Goal: Check status: Check status

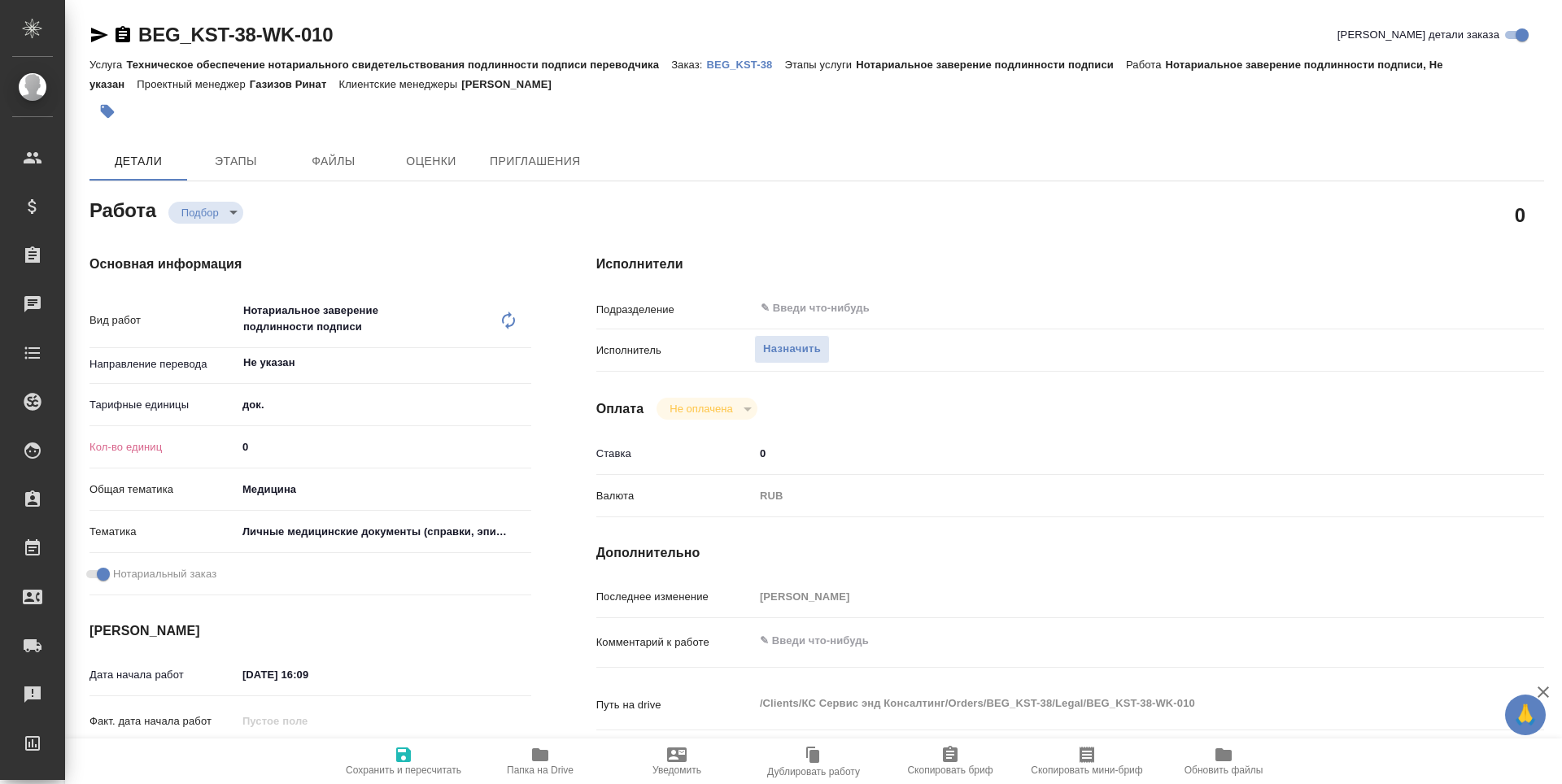
type textarea "x"
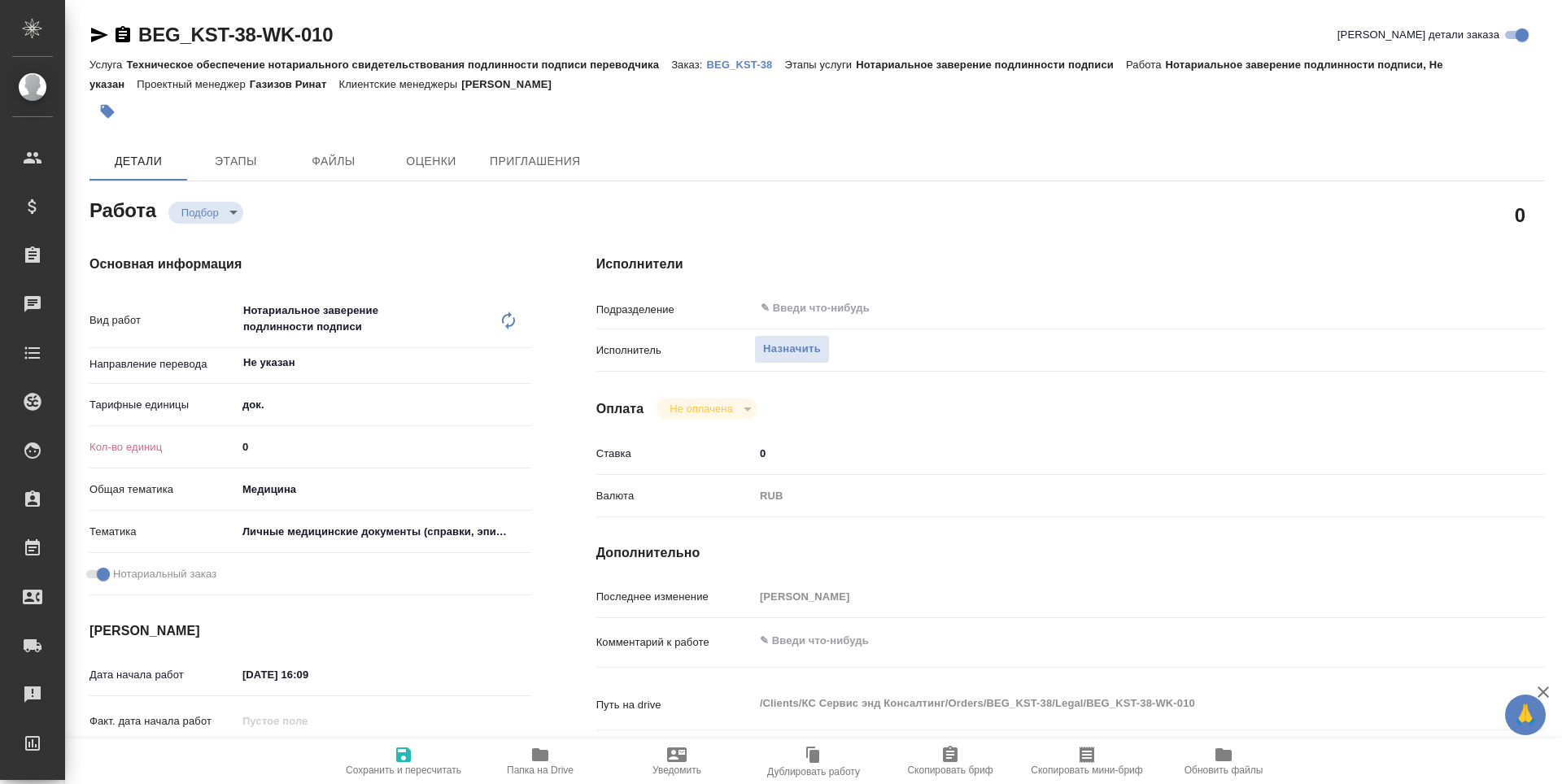
type textarea "x"
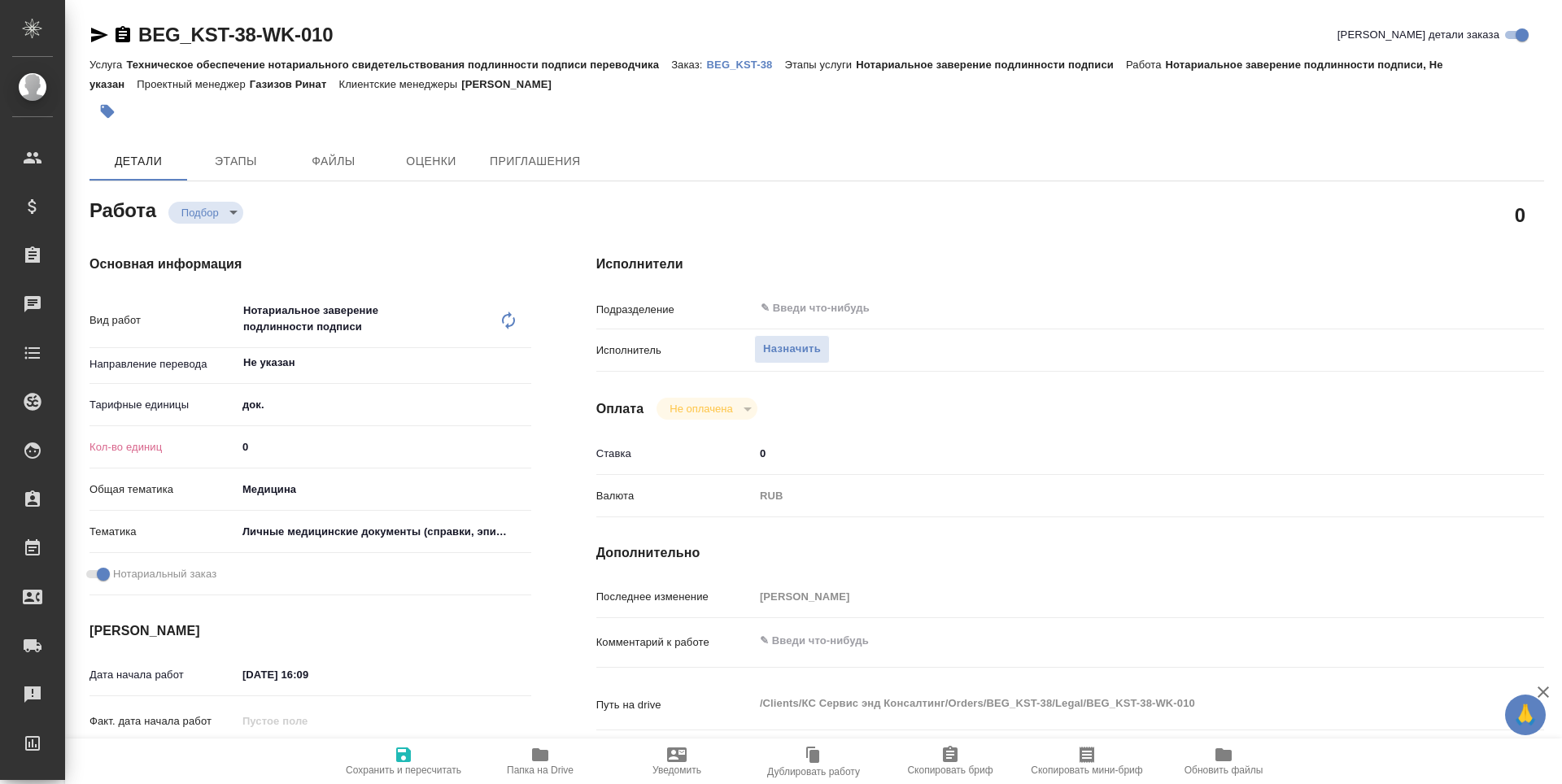
type textarea "x"
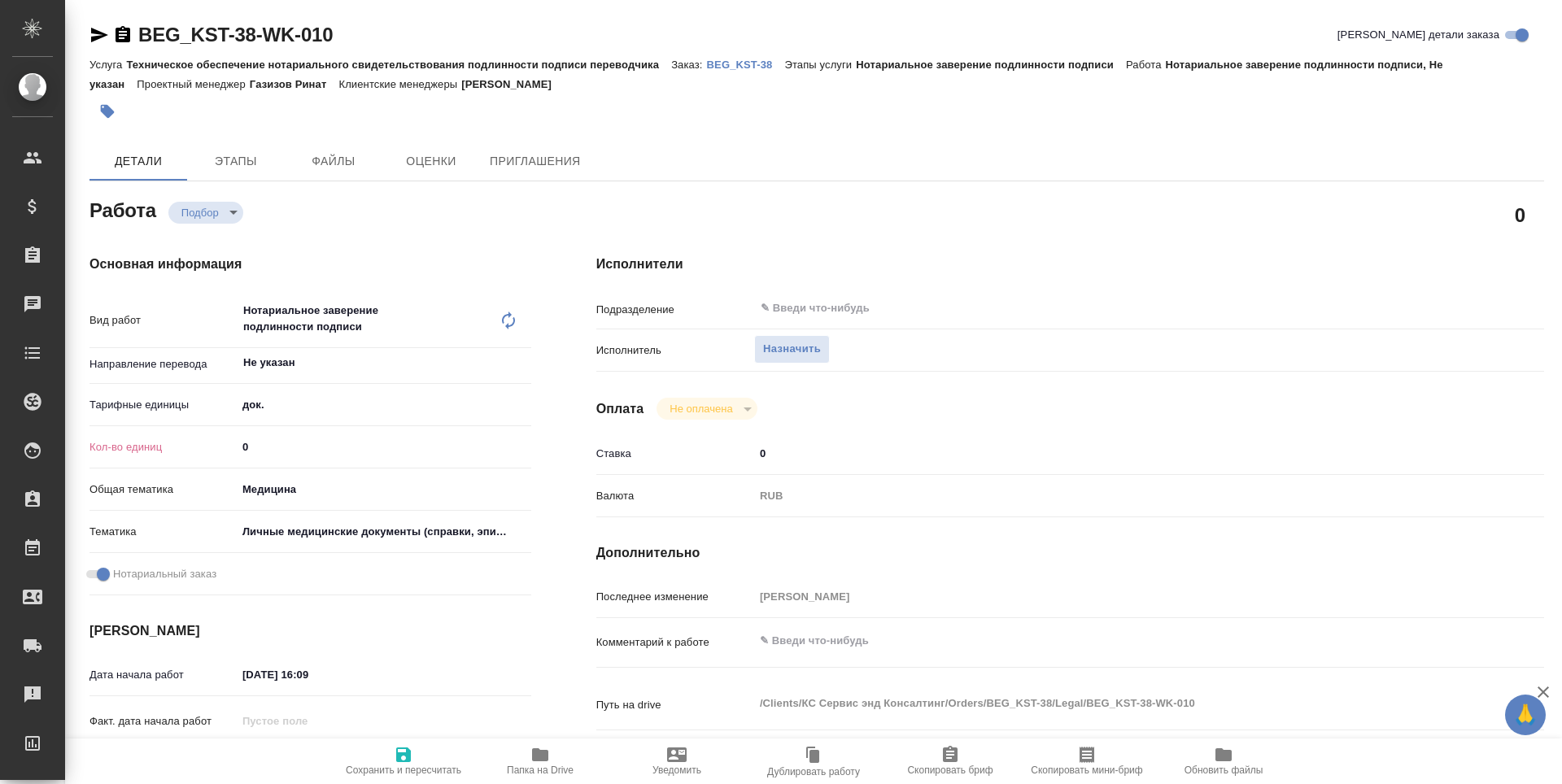
type textarea "x"
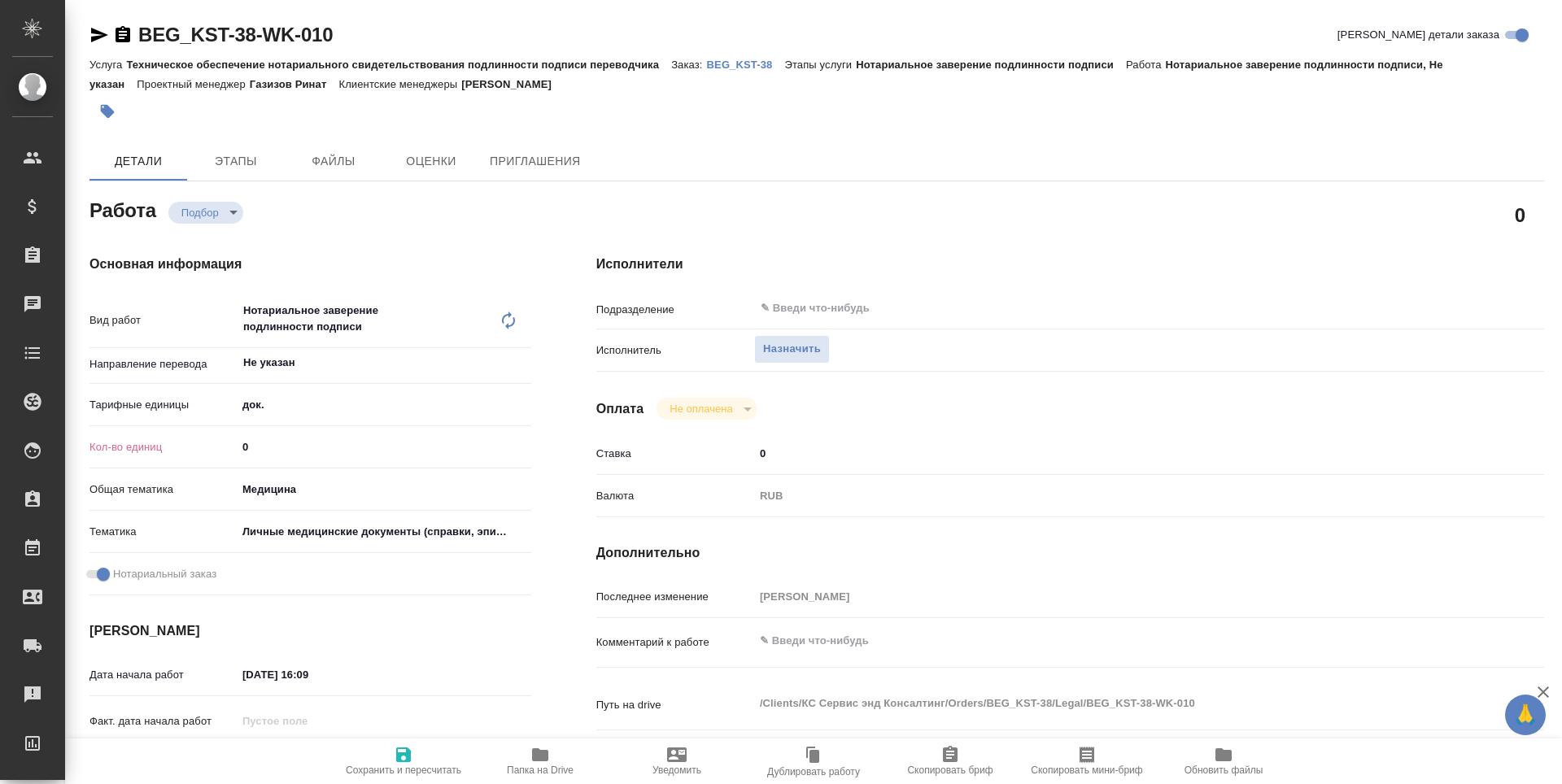
type textarea "x"
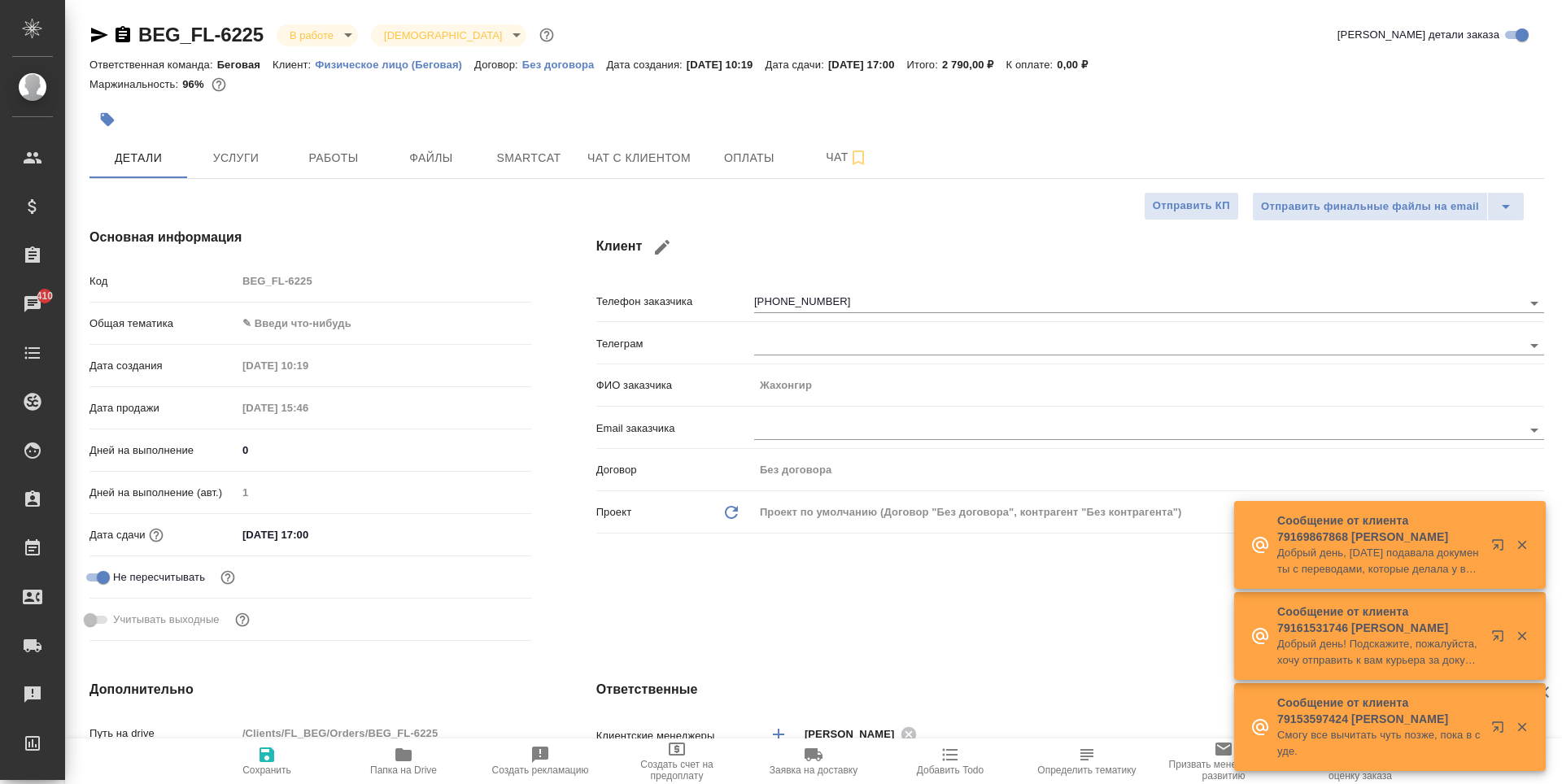
select select "RU"
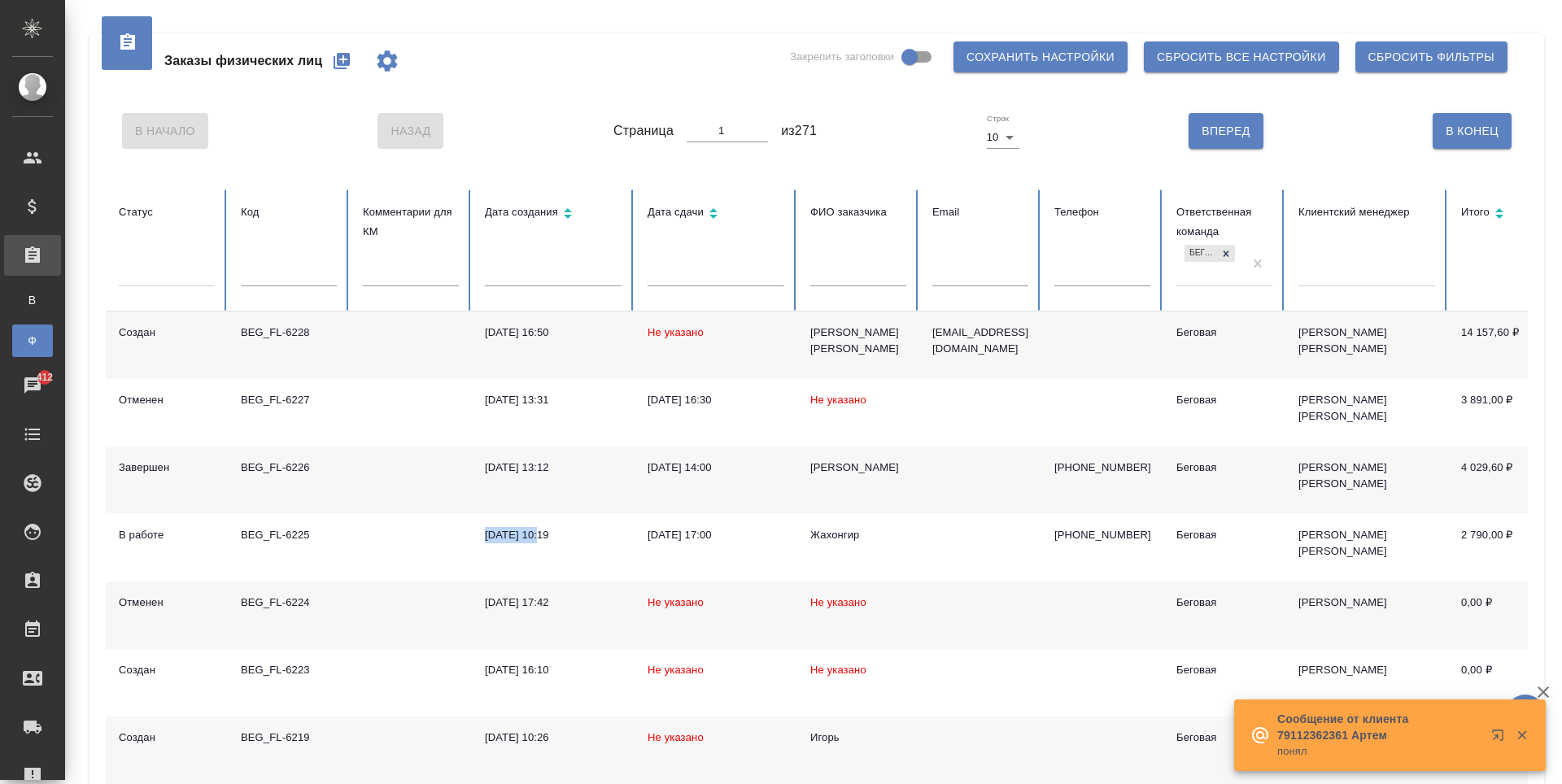
scroll to position [0, 78]
